Goal: Obtain resource: Download file/media

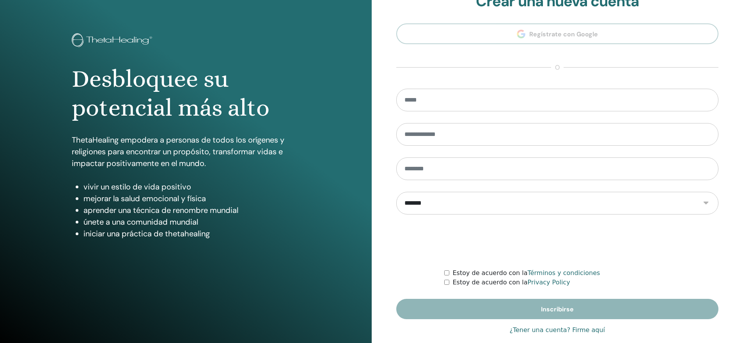
scroll to position [32, 0]
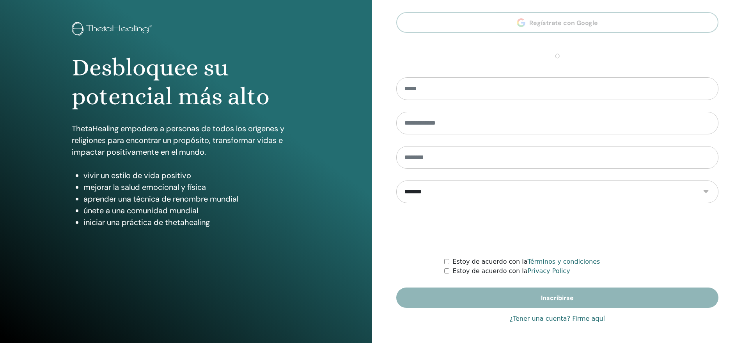
type input "**********"
click at [544, 322] on link "¿Tener una cuenta? Firme aquí" at bounding box center [558, 318] width 96 height 9
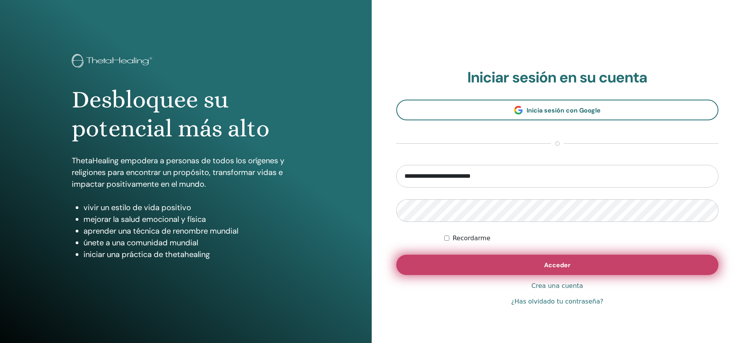
click at [539, 264] on button "Acceder" at bounding box center [557, 264] width 323 height 20
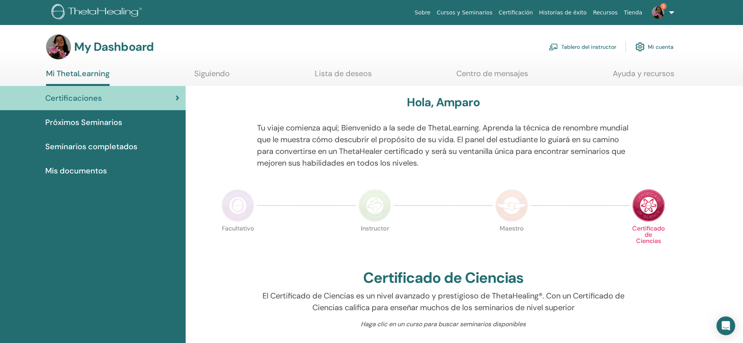
click at [581, 46] on link "Tablero del instructor" at bounding box center [583, 46] width 68 height 17
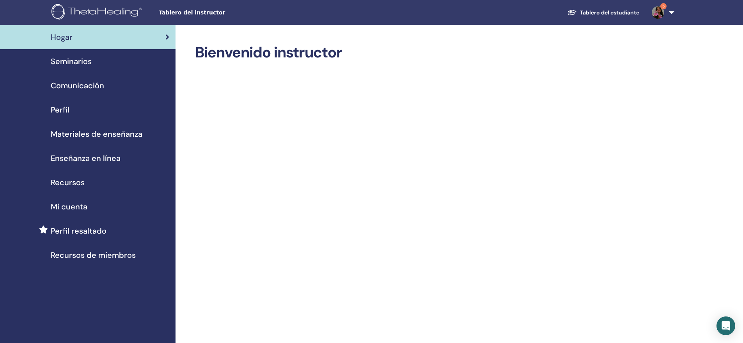
click at [78, 179] on span "Recursos" at bounding box center [68, 182] width 34 height 12
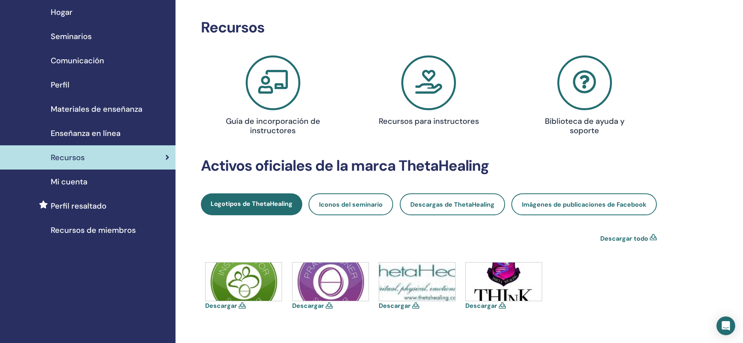
scroll to position [39, 0]
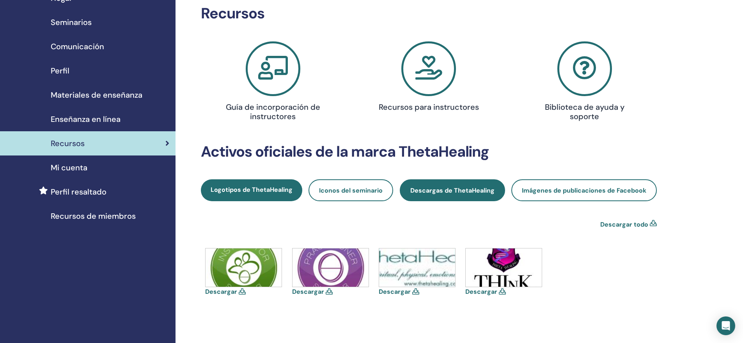
click at [462, 194] on span "Descargas de ThetaHealing" at bounding box center [452, 190] width 84 height 8
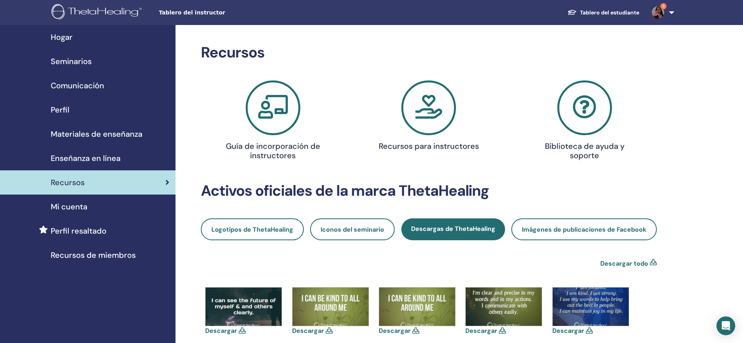
click at [430, 114] on icon at bounding box center [428, 107] width 55 height 55
click at [82, 252] on span "Recursos de miembros" at bounding box center [93, 255] width 85 height 12
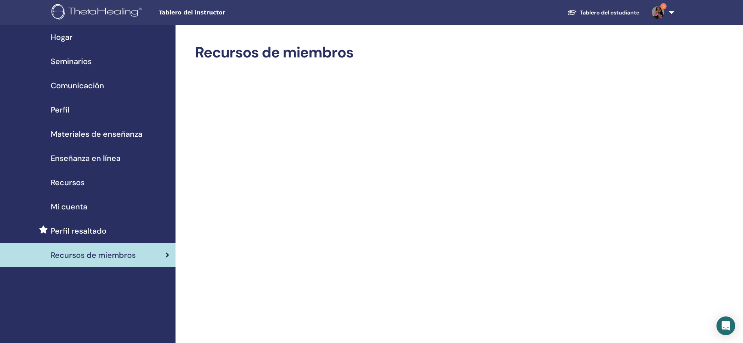
click at [66, 211] on span "Mi cuenta" at bounding box center [69, 207] width 37 height 12
click at [122, 135] on span "Materiales de enseñanza" at bounding box center [97, 134] width 92 height 12
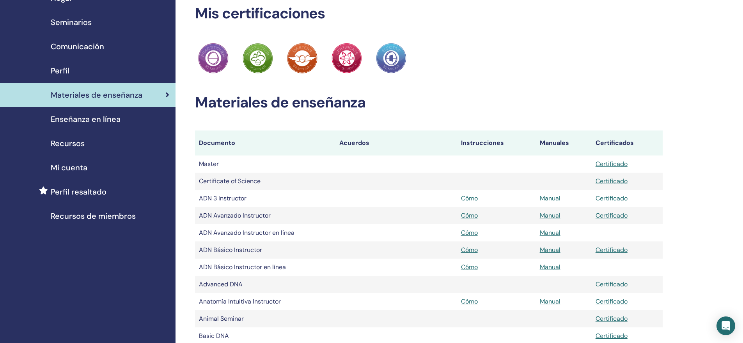
scroll to position [78, 0]
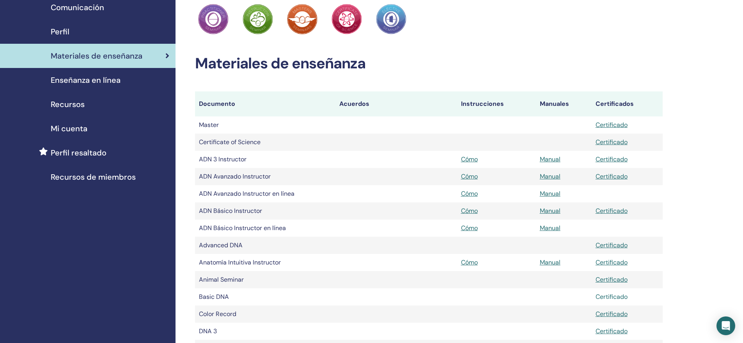
click at [619, 297] on link "Certificado" at bounding box center [612, 296] width 32 height 8
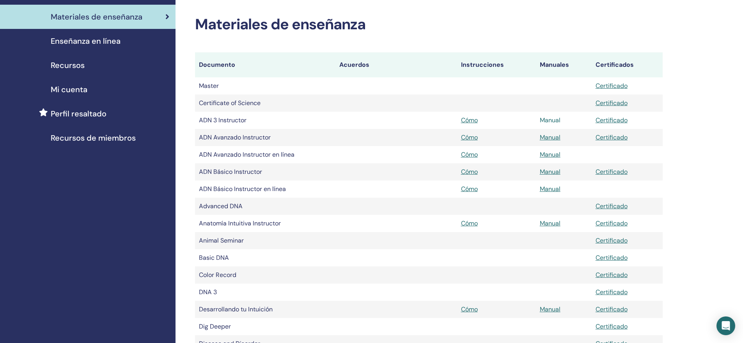
click at [551, 121] on link "Manual" at bounding box center [550, 120] width 21 height 8
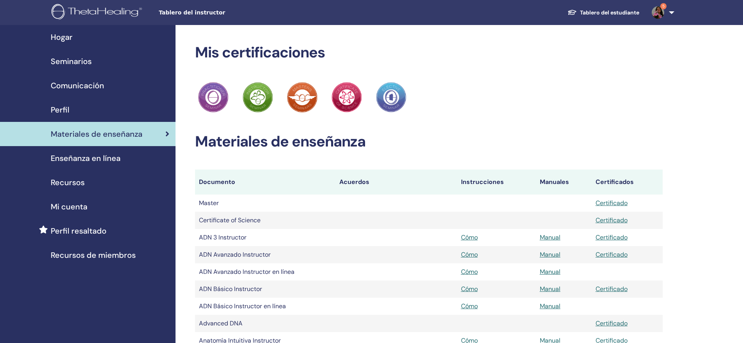
scroll to position [117, 0]
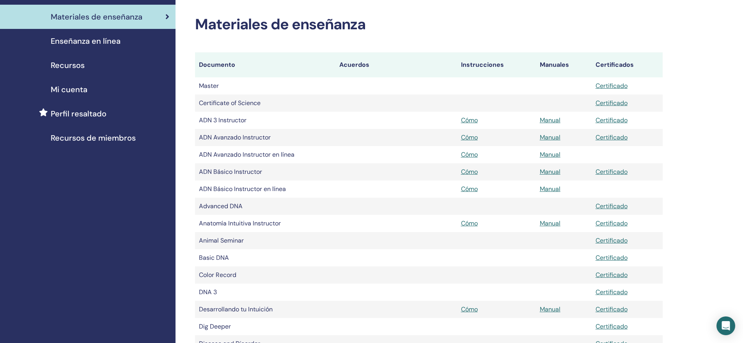
click at [100, 39] on span "Enseñanza en línea" at bounding box center [86, 41] width 70 height 12
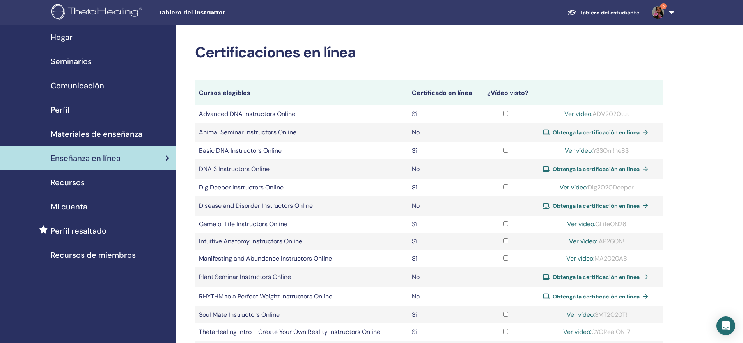
click at [68, 185] on span "Recursos" at bounding box center [68, 182] width 34 height 12
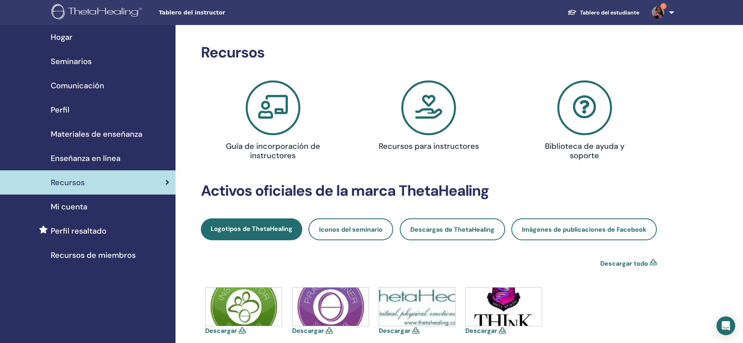
click at [110, 137] on span "Materiales de enseñanza" at bounding box center [97, 134] width 92 height 12
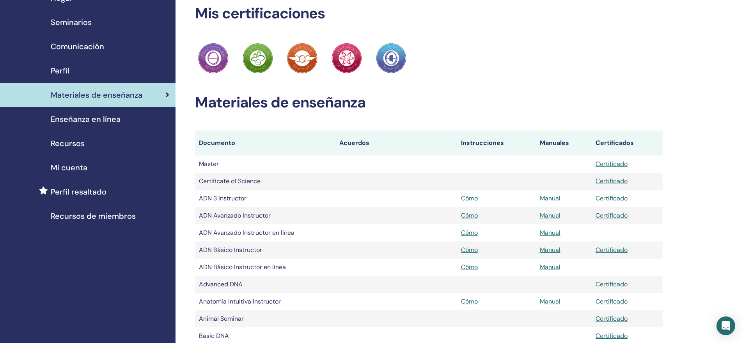
scroll to position [78, 0]
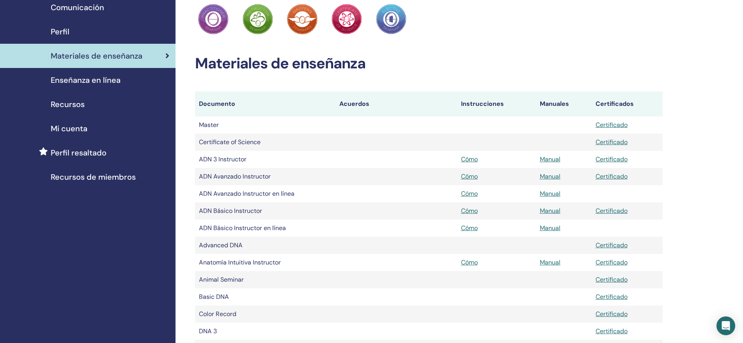
click at [395, 297] on tr "Basic DNA Certificado" at bounding box center [429, 296] width 468 height 17
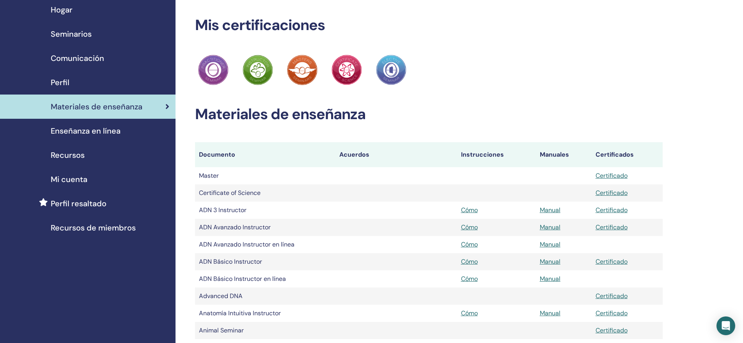
scroll to position [39, 0]
